Goal: Information Seeking & Learning: Learn about a topic

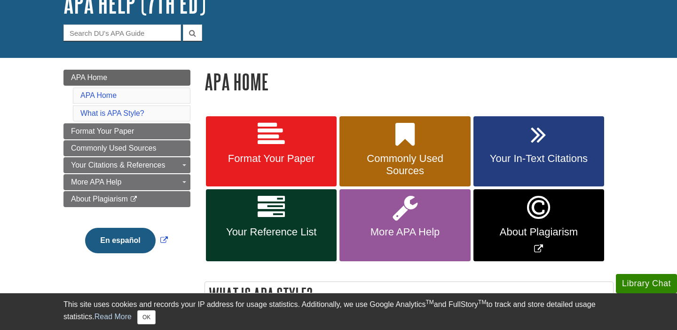
scroll to position [72, 0]
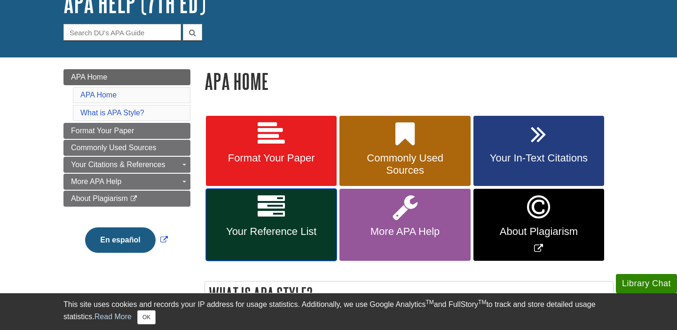
click at [302, 220] on link "Your Reference List" at bounding box center [271, 225] width 131 height 72
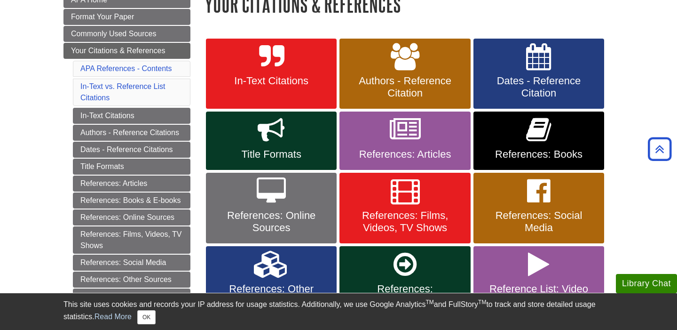
scroll to position [149, 0]
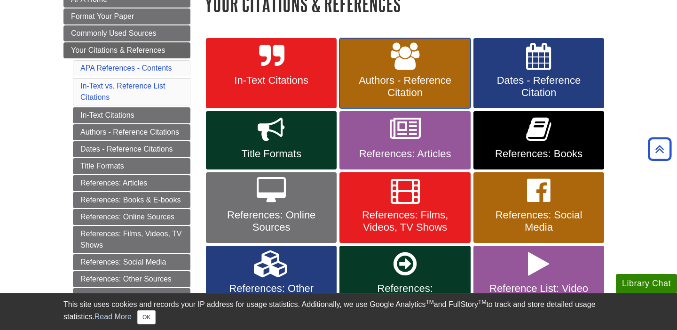
click at [408, 58] on icon at bounding box center [405, 56] width 29 height 27
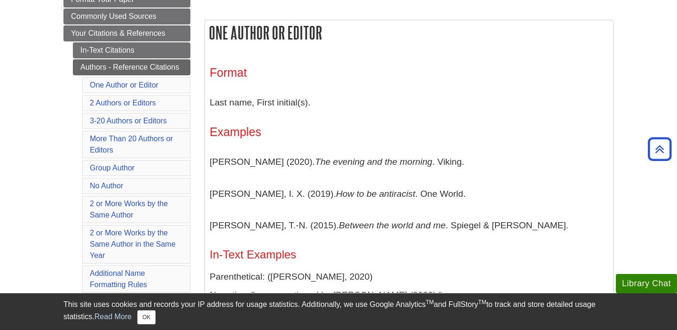
scroll to position [162, 0]
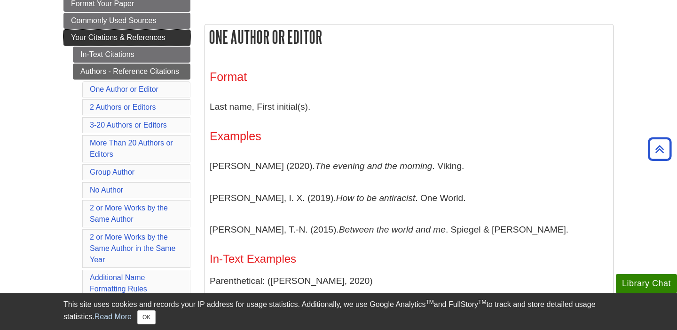
click at [134, 36] on span "Your Citations & References" at bounding box center [118, 37] width 94 height 8
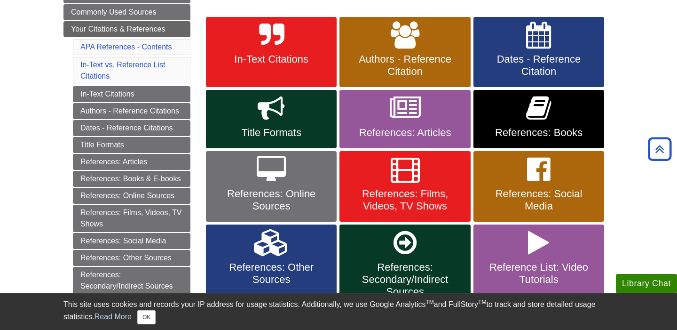
scroll to position [169, 0]
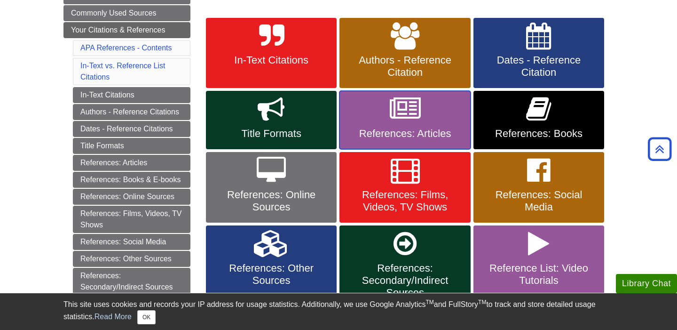
click at [422, 108] on link "References: Articles" at bounding box center [405, 120] width 131 height 58
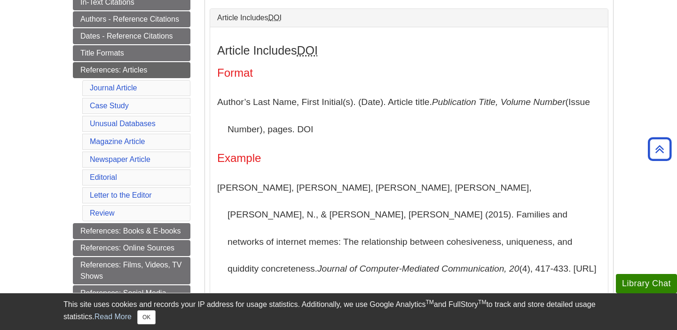
scroll to position [229, 0]
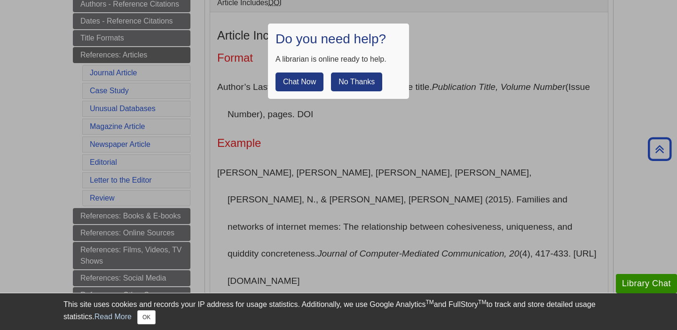
click at [355, 82] on button "No Thanks" at bounding box center [356, 81] width 51 height 19
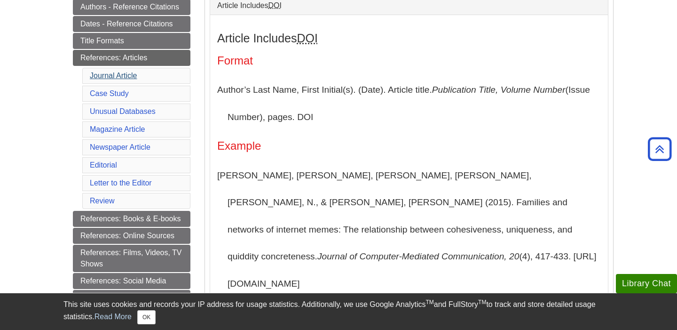
scroll to position [225, 0]
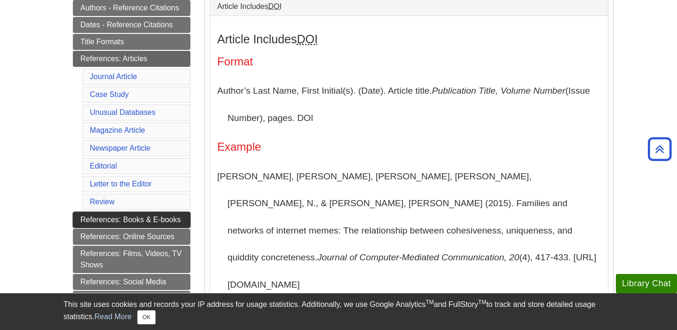
click at [127, 220] on link "References: Books & E-books" at bounding box center [132, 220] width 118 height 16
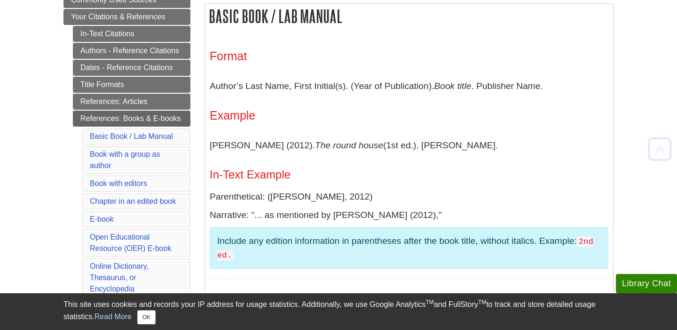
scroll to position [197, 0]
